Goal: Task Accomplishment & Management: Use online tool/utility

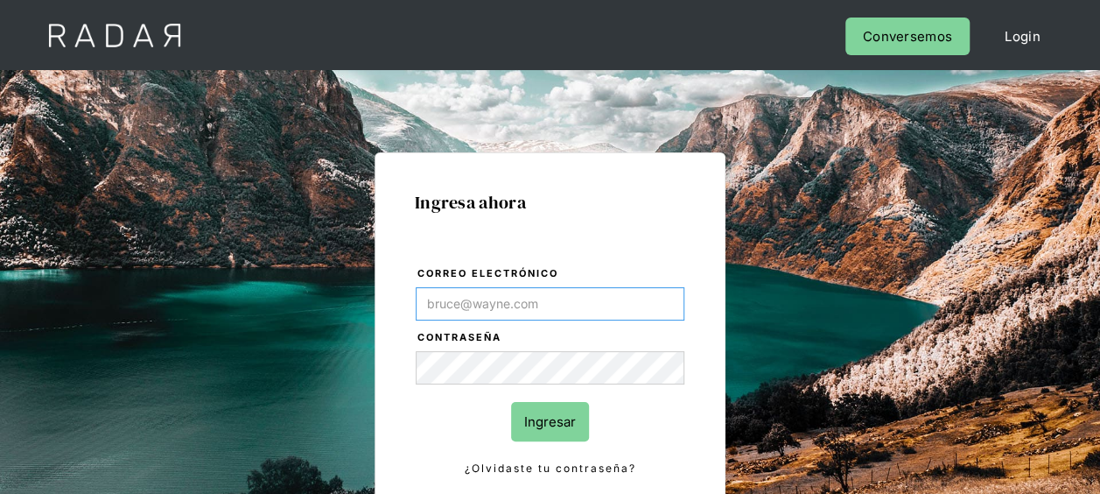
type input "[EMAIL_ADDRESS][DOMAIN_NAME]"
click at [567, 422] on input "Ingresar" at bounding box center [550, 421] width 78 height 39
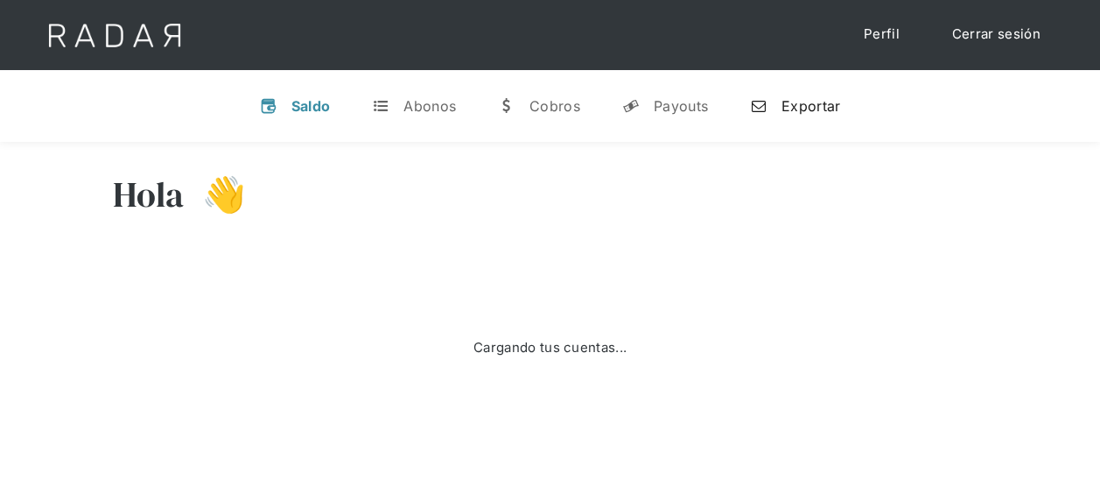
click at [792, 102] on div "Exportar" at bounding box center [811, 106] width 59 height 18
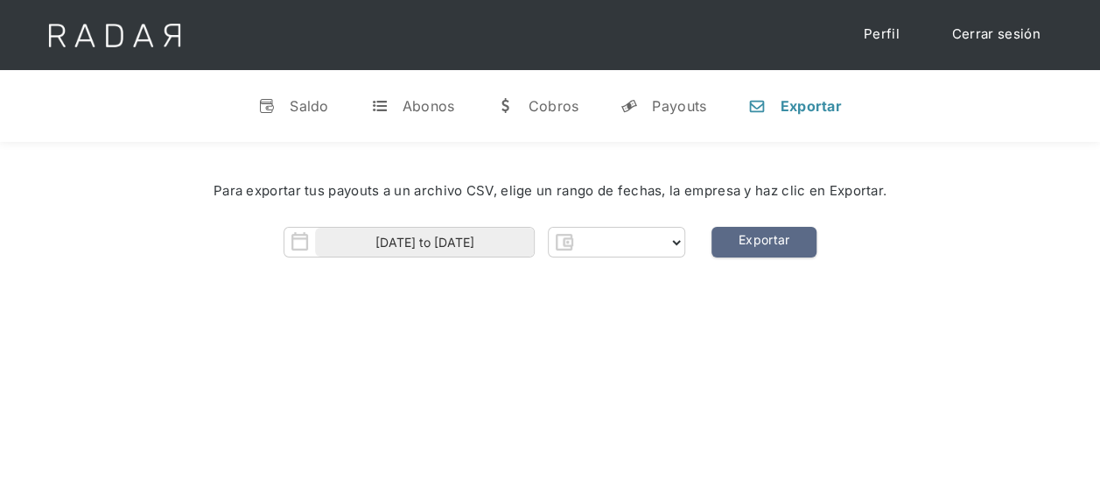
select select "pagsmile"
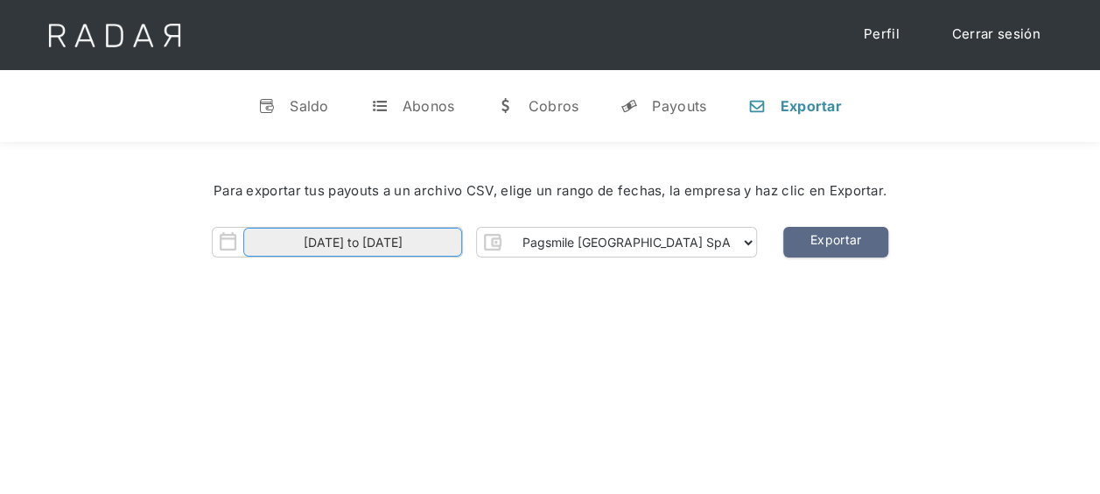
click at [433, 242] on input "[DATE] to [DATE]" at bounding box center [352, 242] width 219 height 29
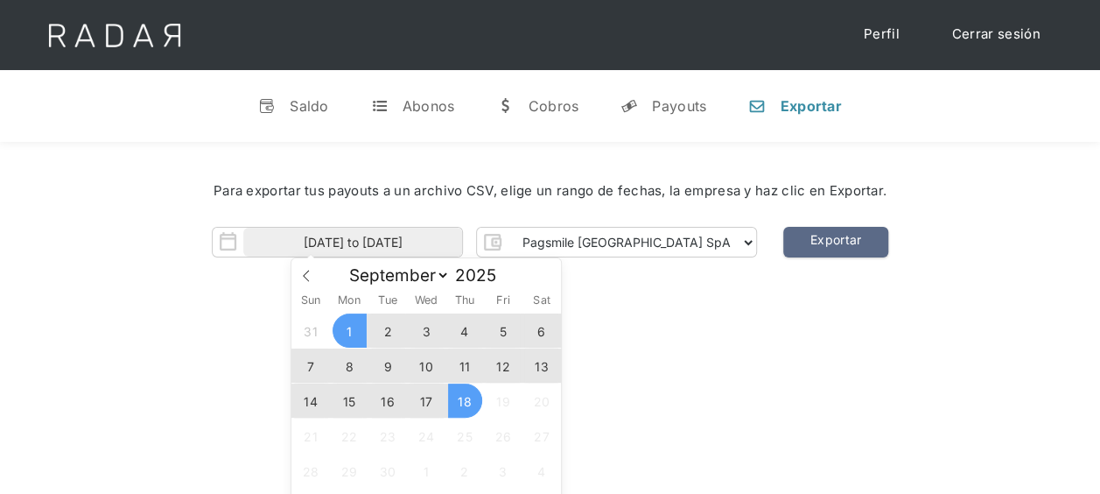
click at [417, 397] on span "17" at bounding box center [427, 400] width 34 height 34
type input "[DATE]"
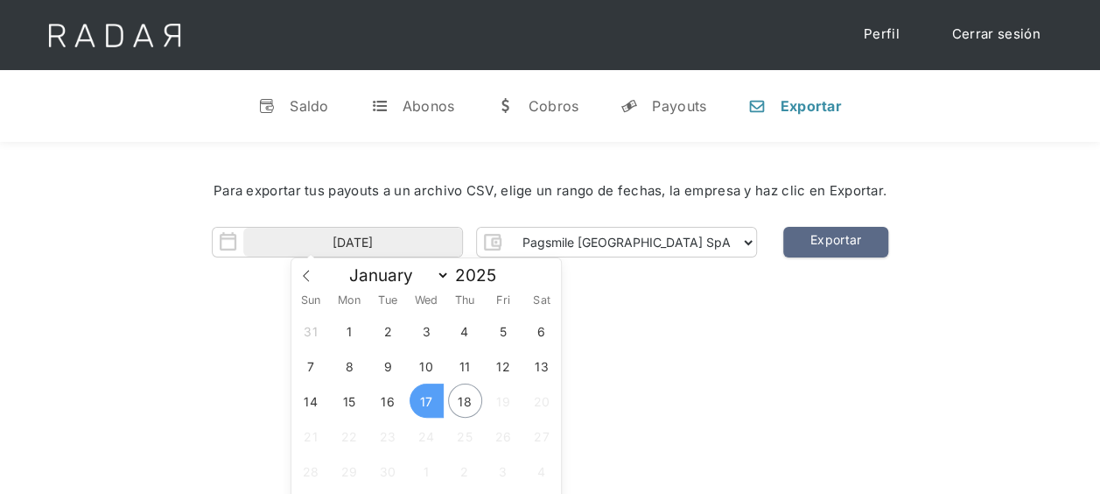
click at [421, 404] on span "17" at bounding box center [427, 400] width 34 height 34
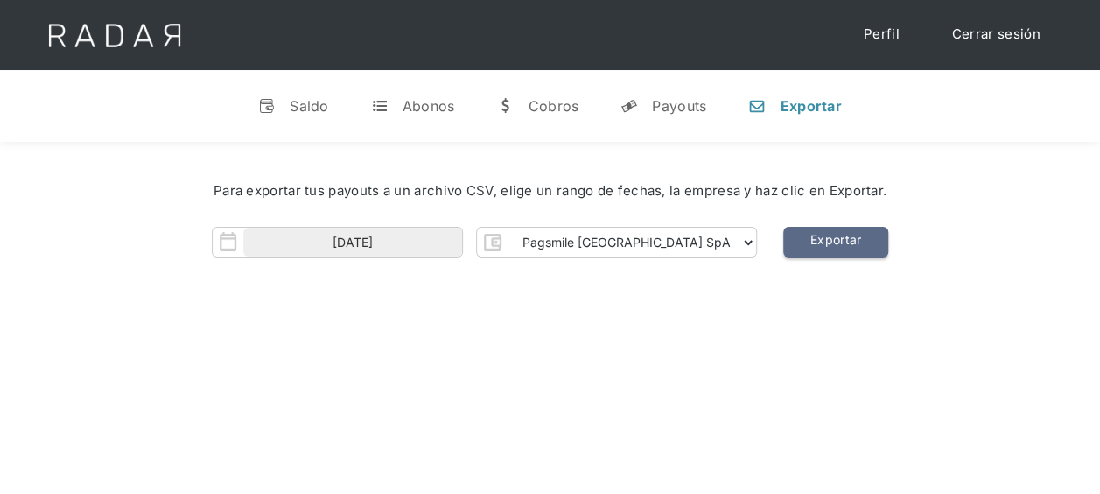
click at [784, 247] on link "Exportar" at bounding box center [835, 242] width 105 height 31
click at [713, 51] on div "Cerrar sesión Perfil" at bounding box center [550, 35] width 1050 height 70
